Goal: Obtain resource: Download file/media

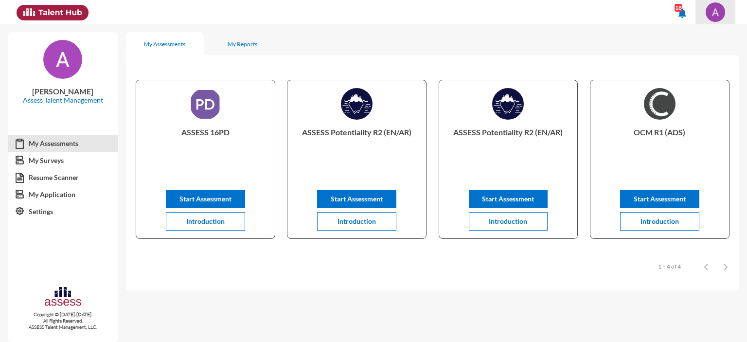
click at [713, 19] on img at bounding box center [715, 11] width 19 height 19
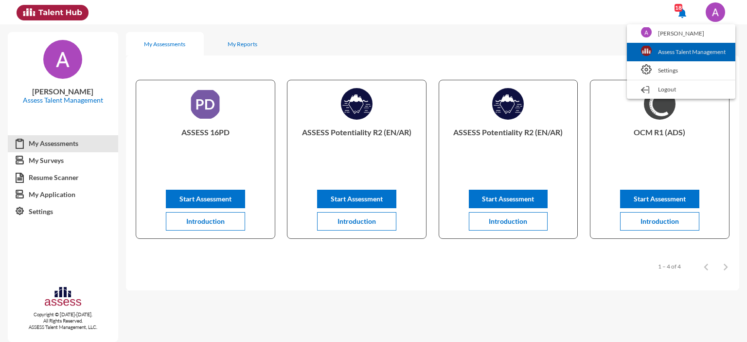
click at [684, 51] on link "Assess Talent Management" at bounding box center [681, 52] width 99 height 18
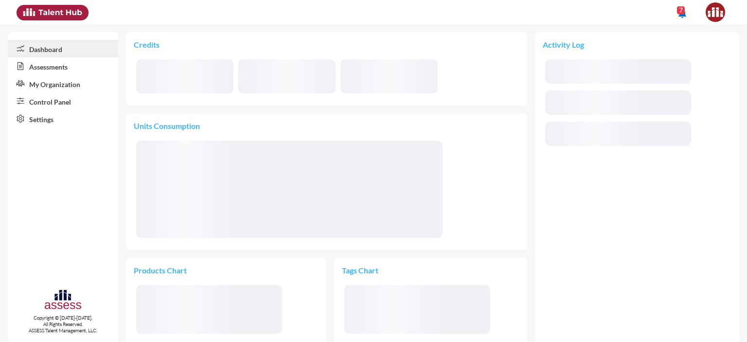
click at [41, 104] on link "Control Panel" at bounding box center [63, 101] width 110 height 18
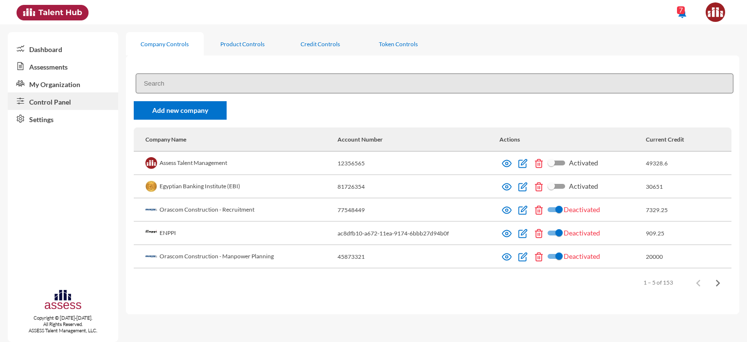
click at [204, 85] on input at bounding box center [435, 83] width 598 height 20
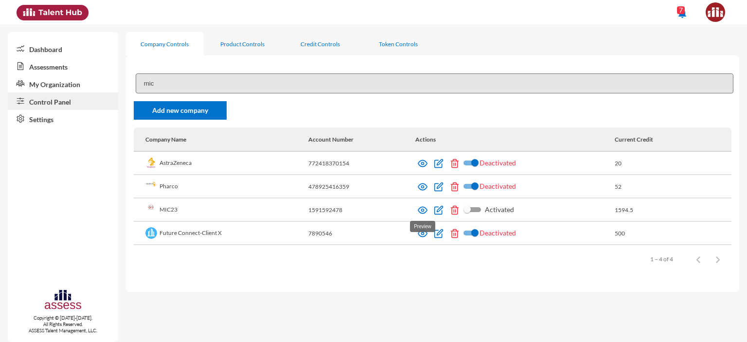
type input "mic"
click at [422, 213] on img at bounding box center [423, 210] width 10 height 10
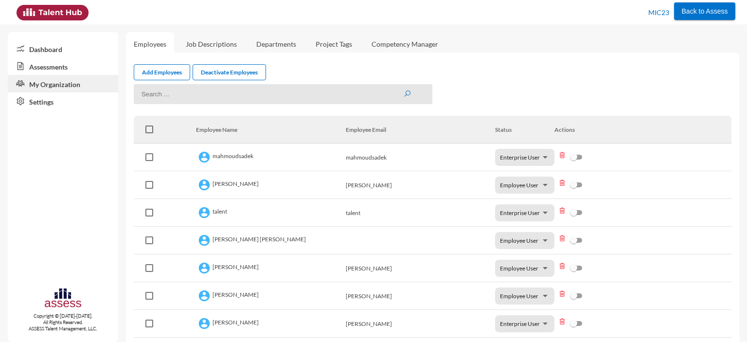
click at [34, 70] on link "Assessments" at bounding box center [63, 66] width 110 height 18
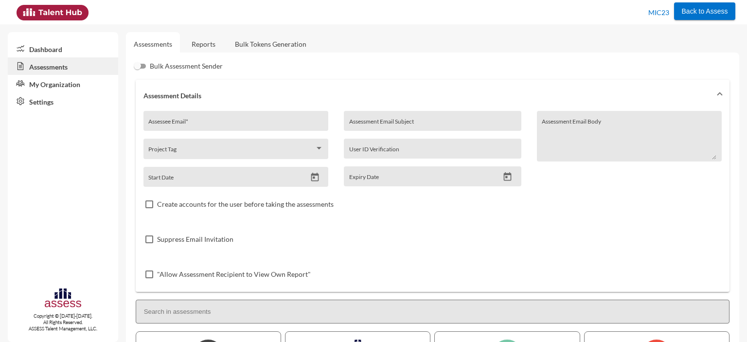
click at [204, 44] on link "Reports" at bounding box center [203, 44] width 39 height 24
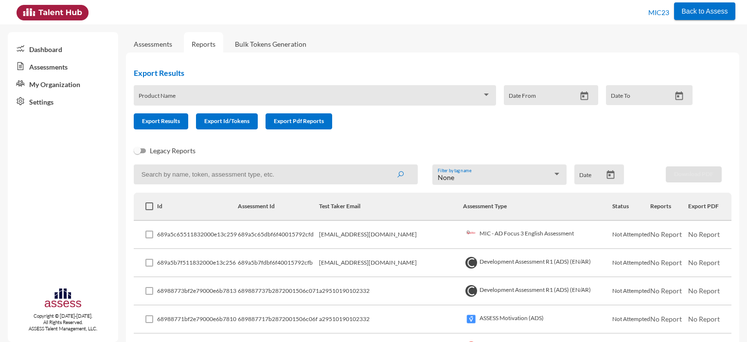
click at [223, 177] on input at bounding box center [276, 174] width 284 height 20
type input "english"
click at [385, 165] on button "submit" at bounding box center [400, 174] width 31 height 18
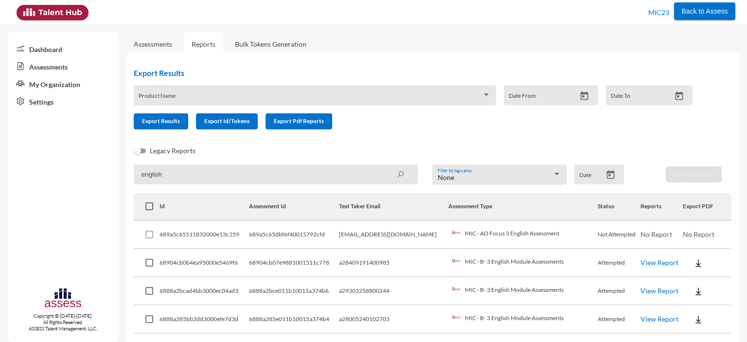
click at [643, 262] on link "View Report" at bounding box center [660, 262] width 38 height 8
click at [246, 94] on div "Product Name" at bounding box center [315, 97] width 352 height 15
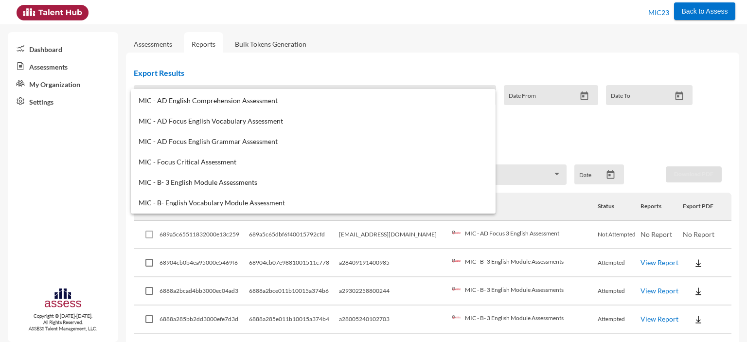
scroll to position [305, 0]
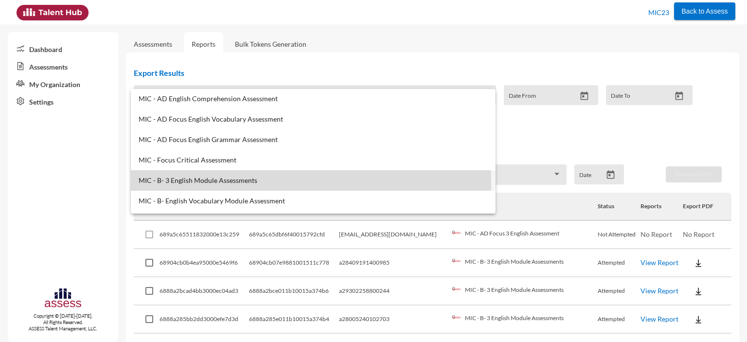
click at [242, 181] on span "MIC - B- 3 English Module Assessments" at bounding box center [313, 181] width 349 height 8
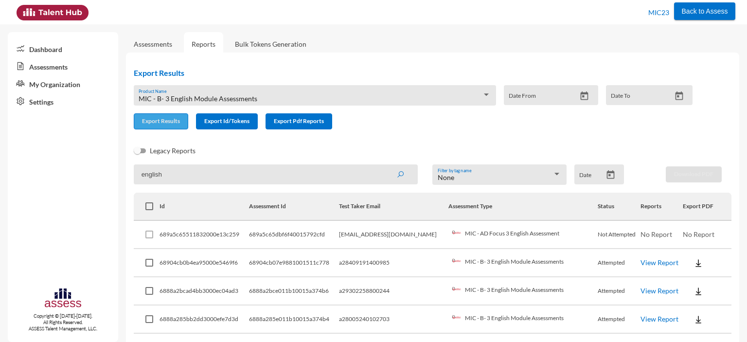
click at [162, 125] on span "Export Results" at bounding box center [161, 120] width 38 height 7
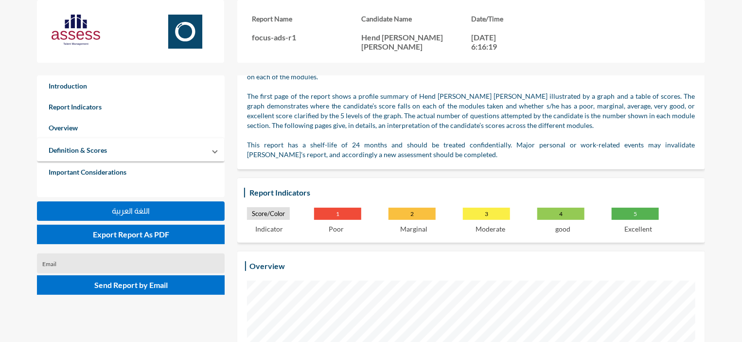
scroll to position [50, 0]
